Goal: Task Accomplishment & Management: Manage account settings

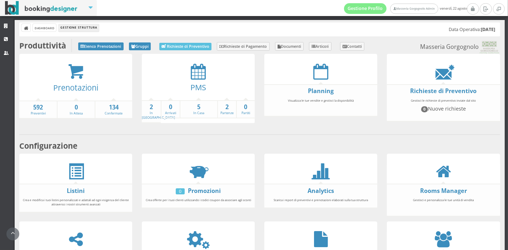
scroll to position [129, 0]
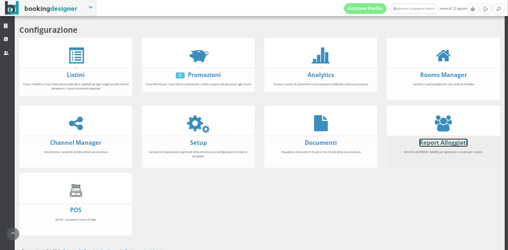
click at [421, 141] on link "Report Alloggiati" at bounding box center [443, 143] width 48 height 8
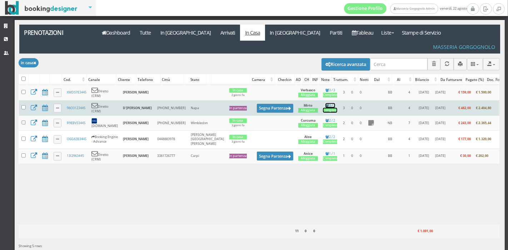
click at [323, 108] on div "Completo" at bounding box center [330, 110] width 14 height 5
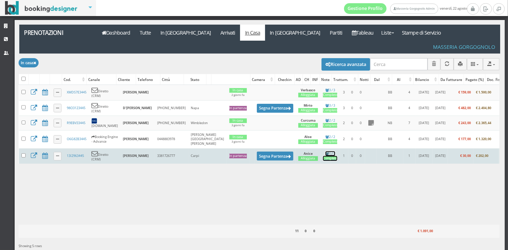
click at [323, 156] on div "Completo" at bounding box center [330, 158] width 14 height 5
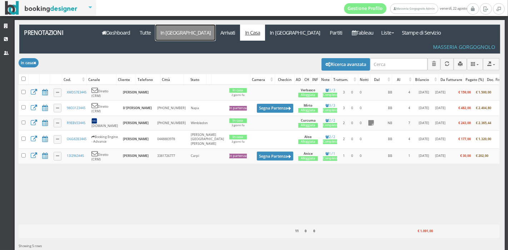
click at [173, 30] on link "In Arrivo" at bounding box center [185, 33] width 60 height 16
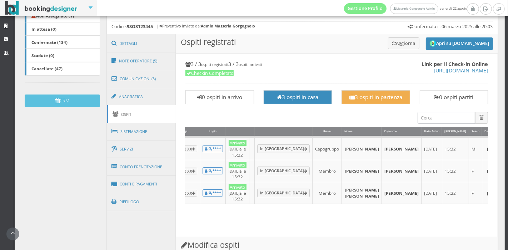
scroll to position [178, 0]
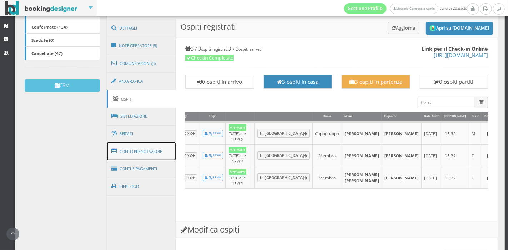
click at [139, 147] on link "Conto Prenotazione" at bounding box center [141, 151] width 69 height 19
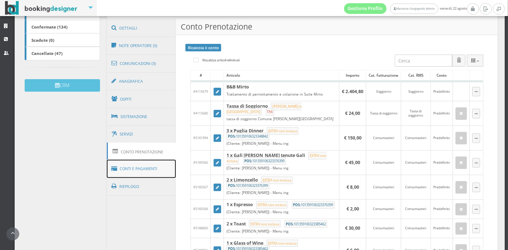
click at [149, 166] on link "Conti e Pagamenti" at bounding box center [141, 169] width 69 height 18
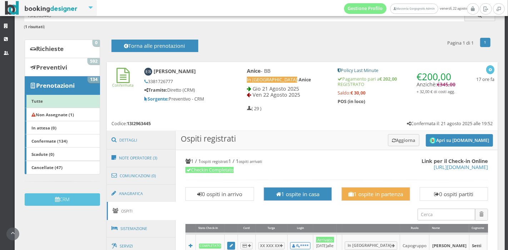
scroll to position [50, 0]
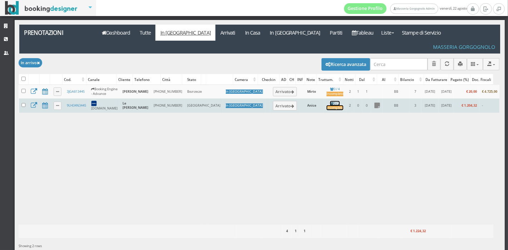
click at [326, 106] on div "Incompleto" at bounding box center [334, 108] width 17 height 5
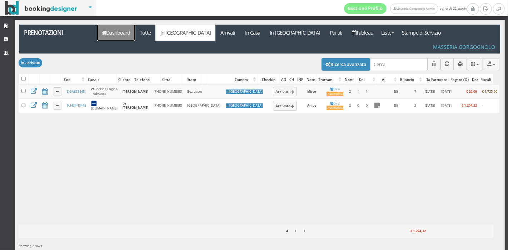
click at [105, 33] on icon at bounding box center [104, 32] width 4 height 5
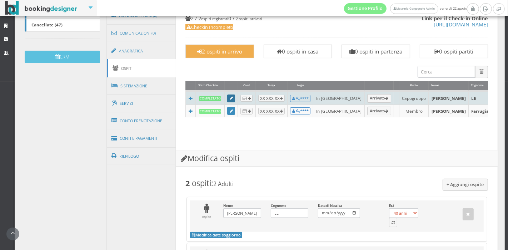
click at [230, 100] on icon at bounding box center [231, 99] width 3 height 4
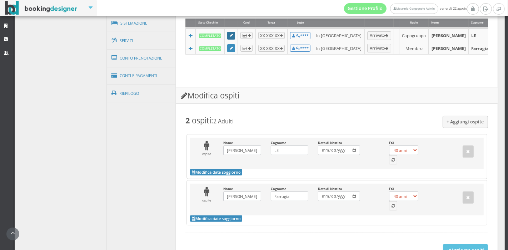
scroll to position [290, 0]
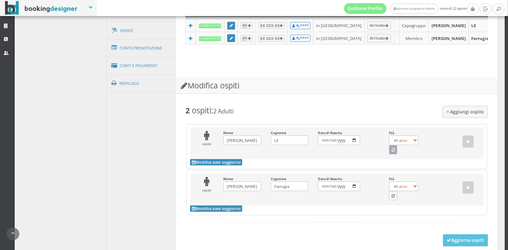
click at [391, 152] on icon "button" at bounding box center [392, 151] width 3 height 4
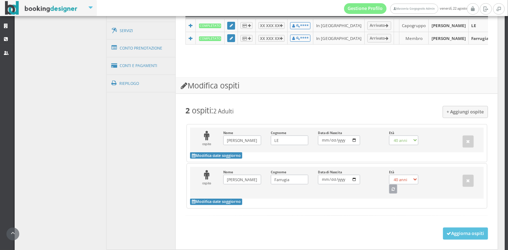
click at [390, 194] on button "button" at bounding box center [393, 189] width 9 height 9
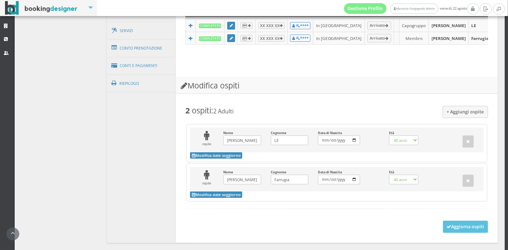
select select "23"
select select "31"
click at [447, 233] on button "Aggiorna ospiti" at bounding box center [465, 227] width 45 height 12
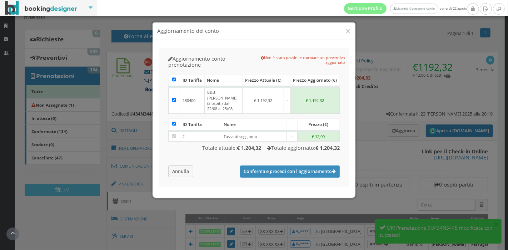
scroll to position [62, 0]
click at [349, 28] on button "×" at bounding box center [347, 31] width 5 height 9
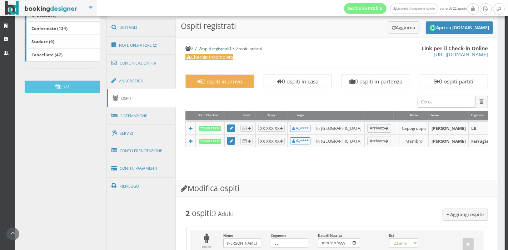
scroll to position [177, 0]
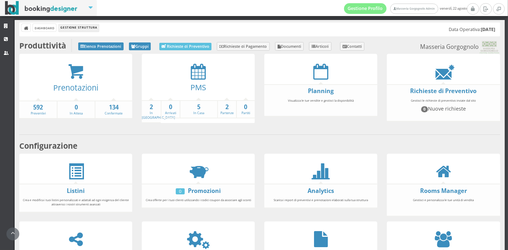
scroll to position [122, 0]
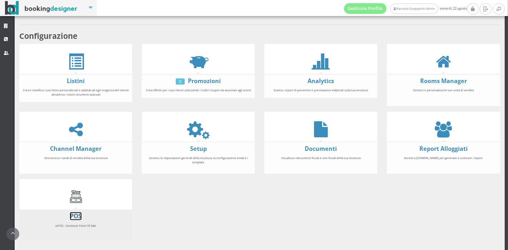
click at [79, 216] on link "POS" at bounding box center [75, 216] width 11 height 8
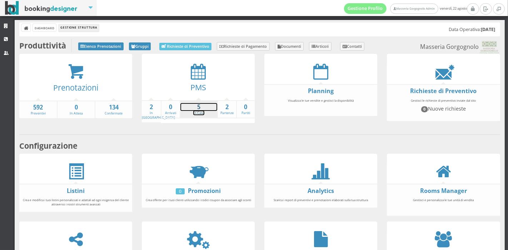
click at [191, 110] on strong "5" at bounding box center [198, 107] width 37 height 8
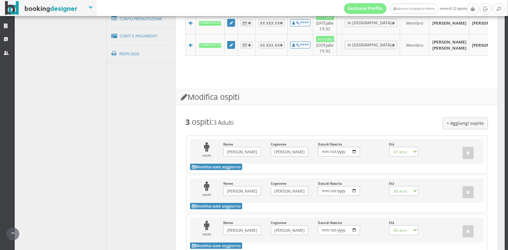
scroll to position [280, 0]
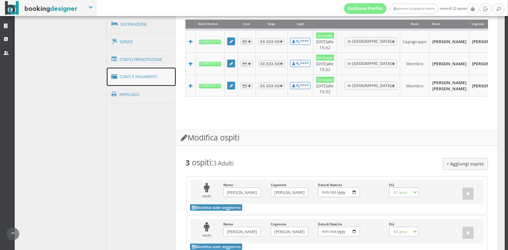
click at [135, 68] on link "Conti e Pagamenti" at bounding box center [141, 77] width 69 height 18
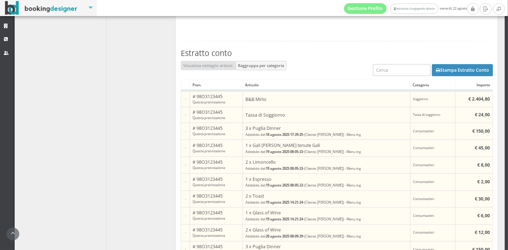
scroll to position [391, 0]
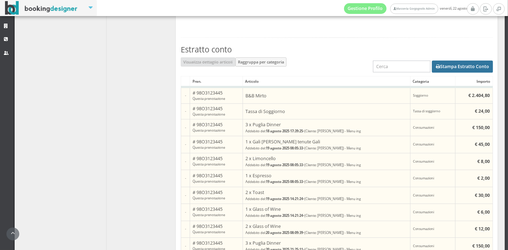
click at [451, 72] on button "Stampa Estratto Conto" at bounding box center [462, 67] width 61 height 12
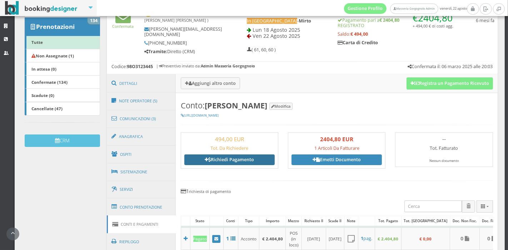
scroll to position [115, 0]
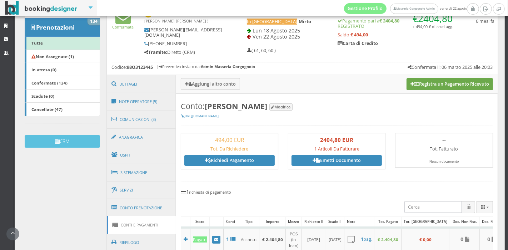
click at [413, 86] on button "Registra un Pagamento Ricevuto" at bounding box center [449, 84] width 86 height 12
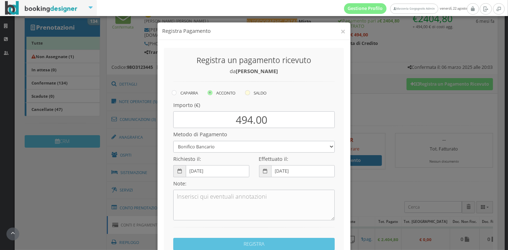
click at [254, 92] on label "SALDO" at bounding box center [255, 93] width 21 height 9
radio input "true"
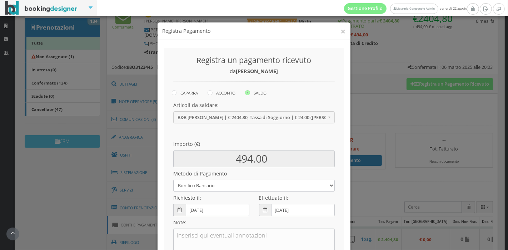
scroll to position [103, 0]
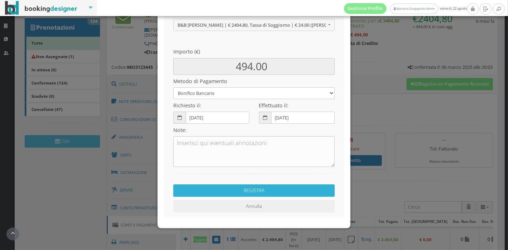
click at [253, 185] on button "REGISTRA" at bounding box center [253, 191] width 161 height 12
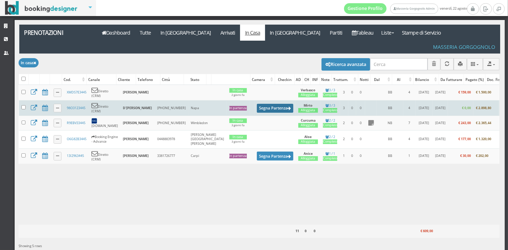
click at [257, 104] on button "Segna Partenza" at bounding box center [275, 108] width 36 height 9
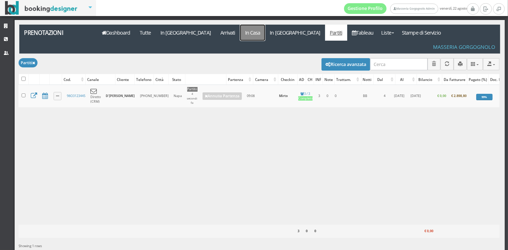
click at [240, 34] on link "In Casa" at bounding box center [252, 33] width 25 height 16
